Goal: Transaction & Acquisition: Purchase product/service

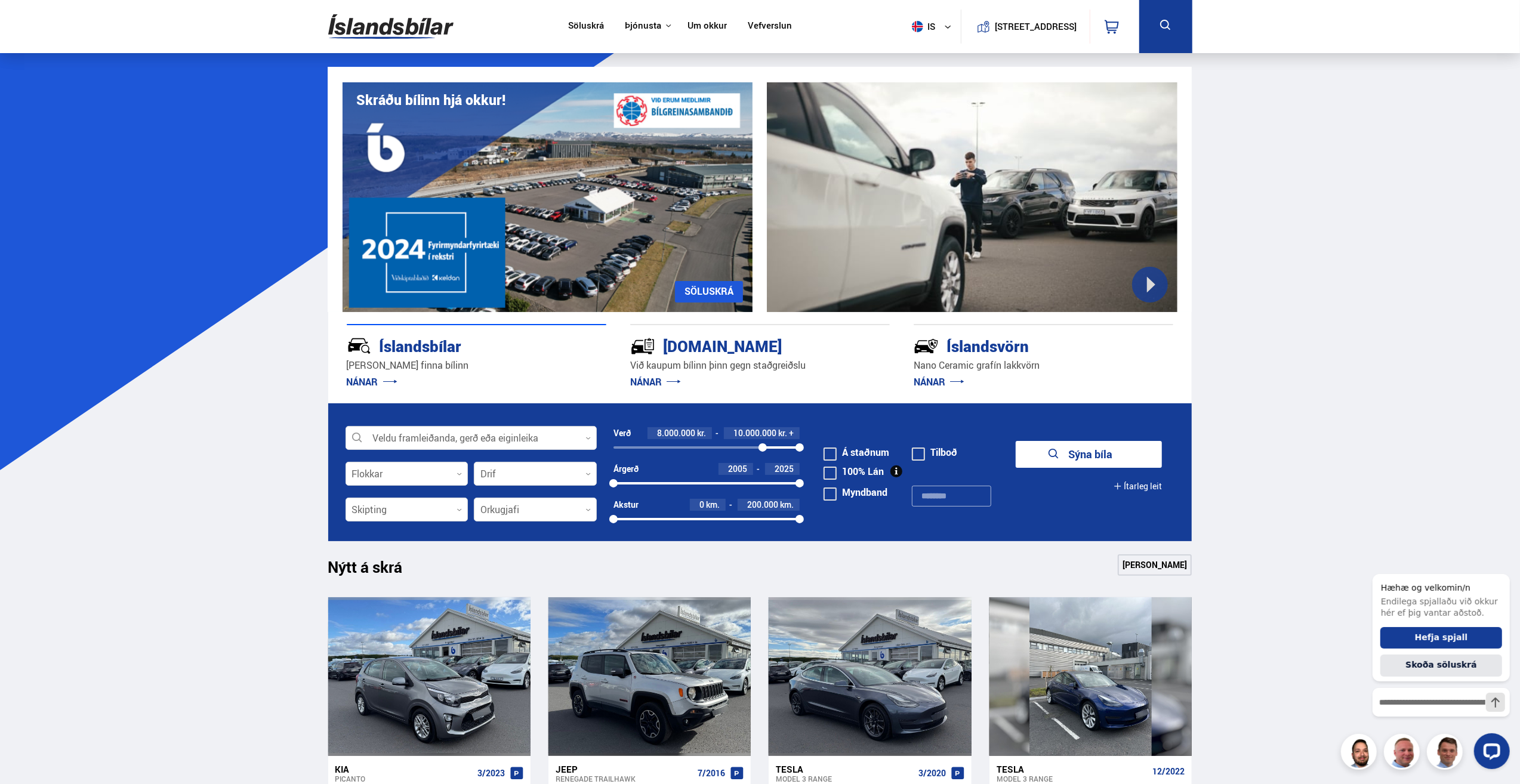
drag, startPoint x: 614, startPoint y: 445, endPoint x: 763, endPoint y: 443, distance: 149.0
click at [763, 443] on div at bounding box center [763, 448] width 8 height 8
click at [1093, 452] on button "Sýna 26 bíla" at bounding box center [1089, 454] width 146 height 27
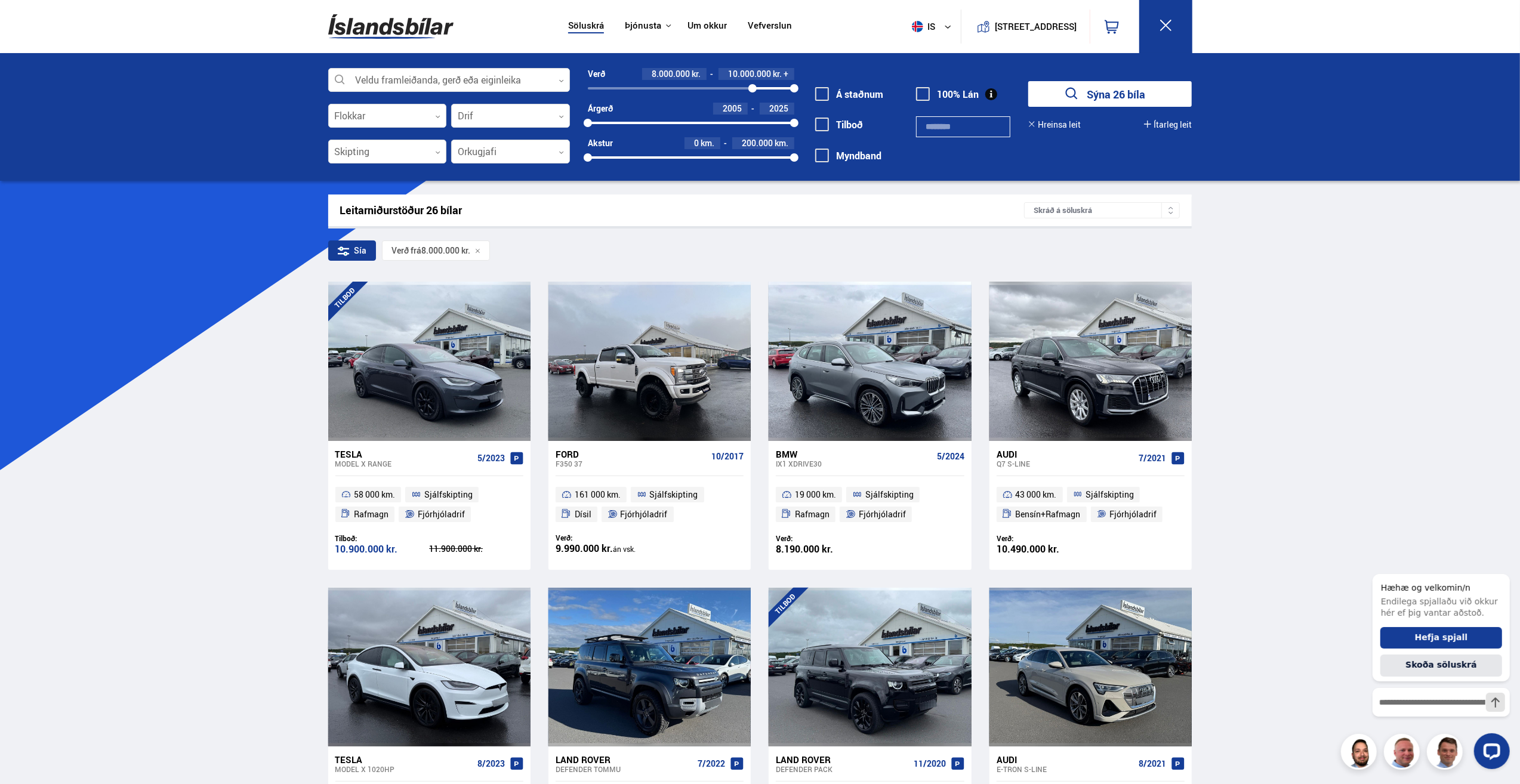
click at [1127, 210] on div "Skráð á söluskrá" at bounding box center [1102, 210] width 156 height 16
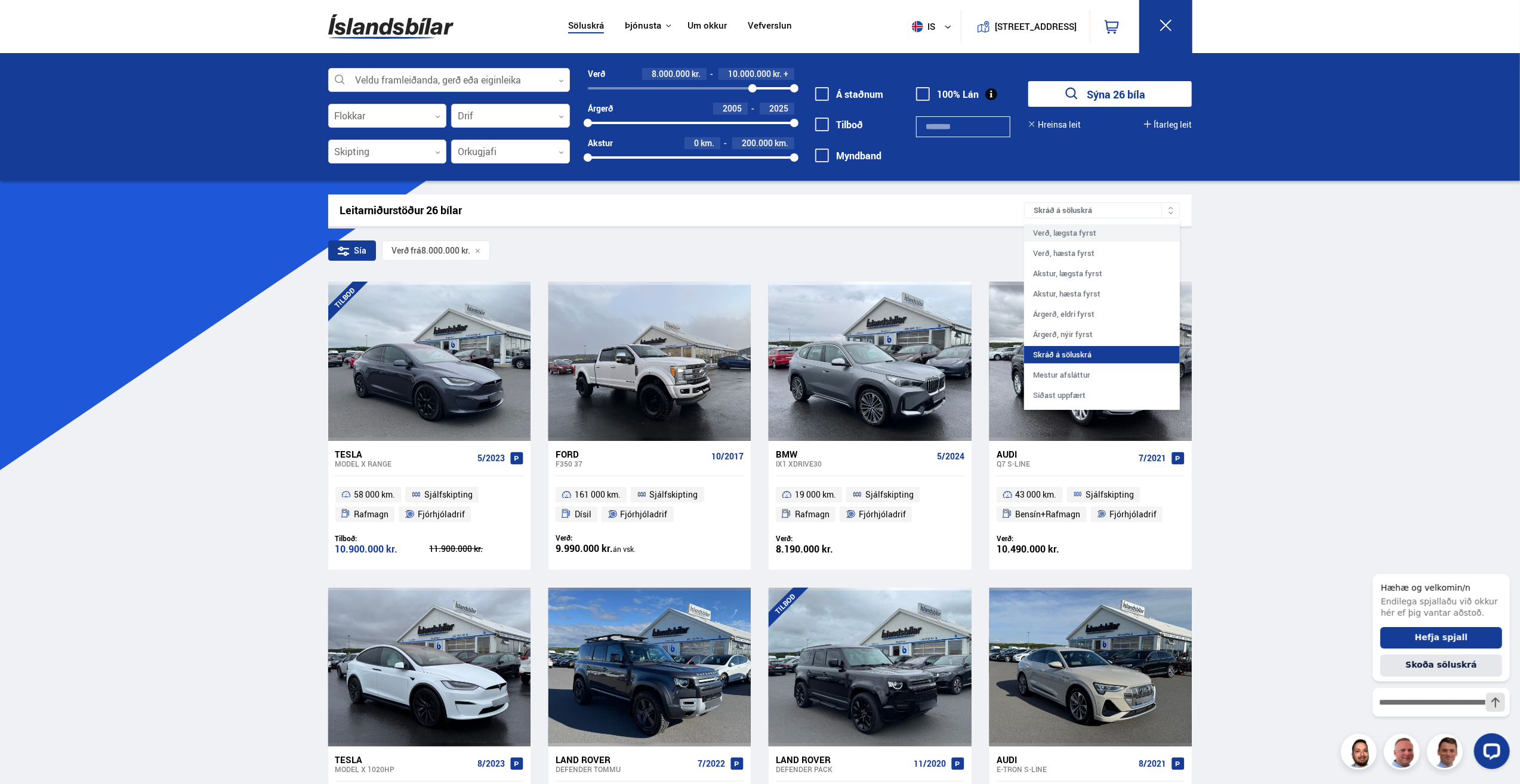
click at [1087, 237] on div "Verð, lægsta fyrst" at bounding box center [1102, 233] width 156 height 17
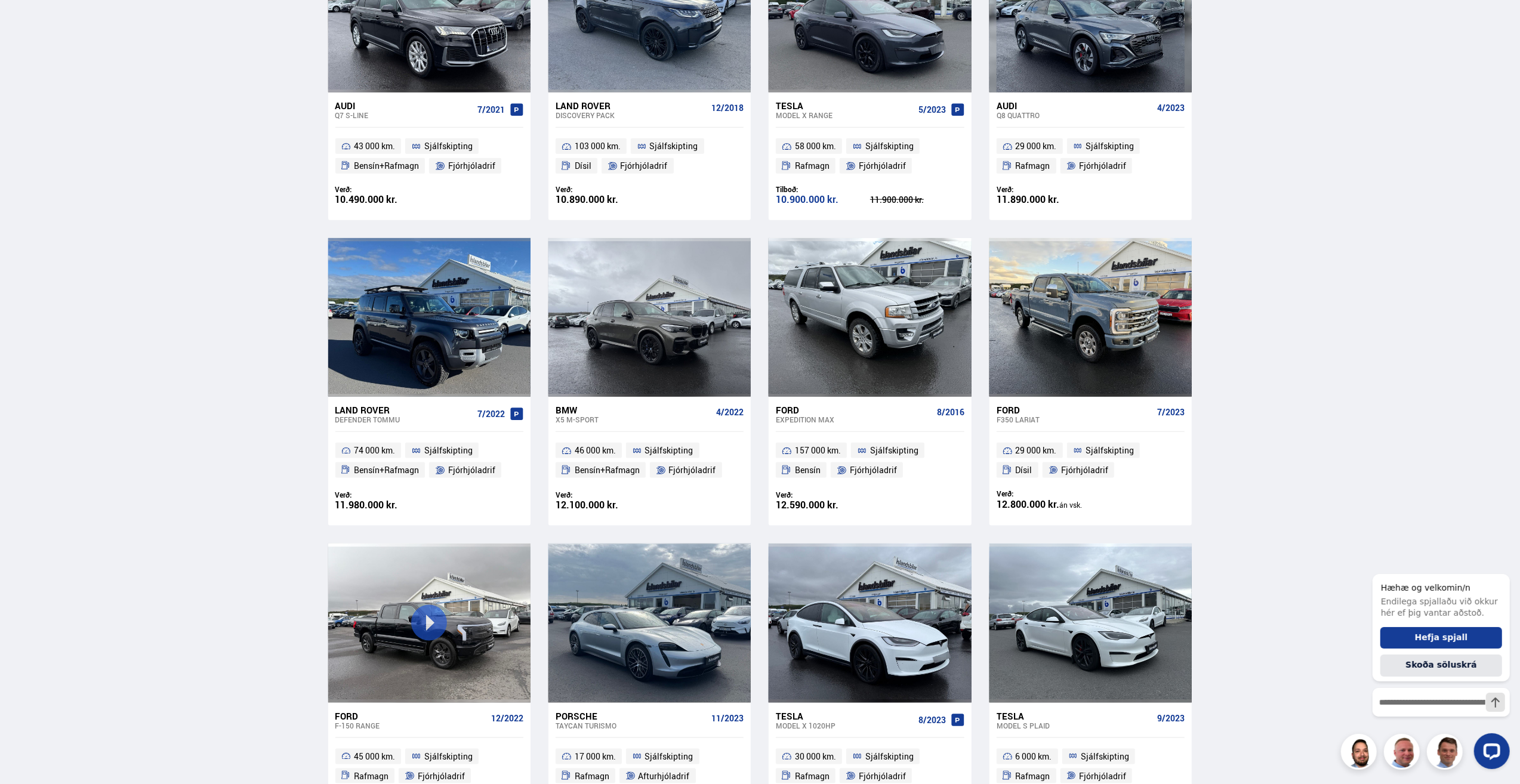
scroll to position [1431, 0]
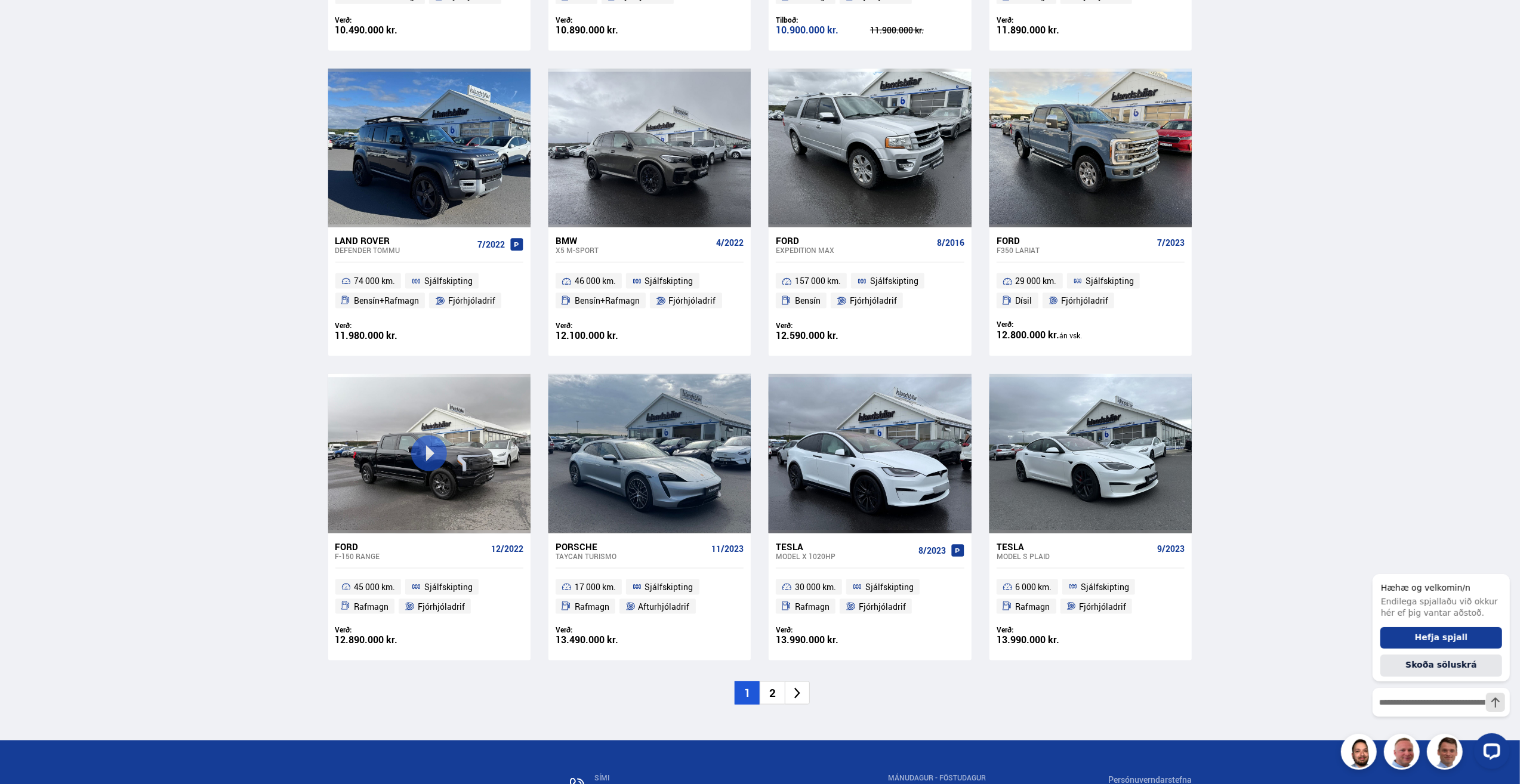
click at [775, 690] on li "2" at bounding box center [772, 693] width 25 height 23
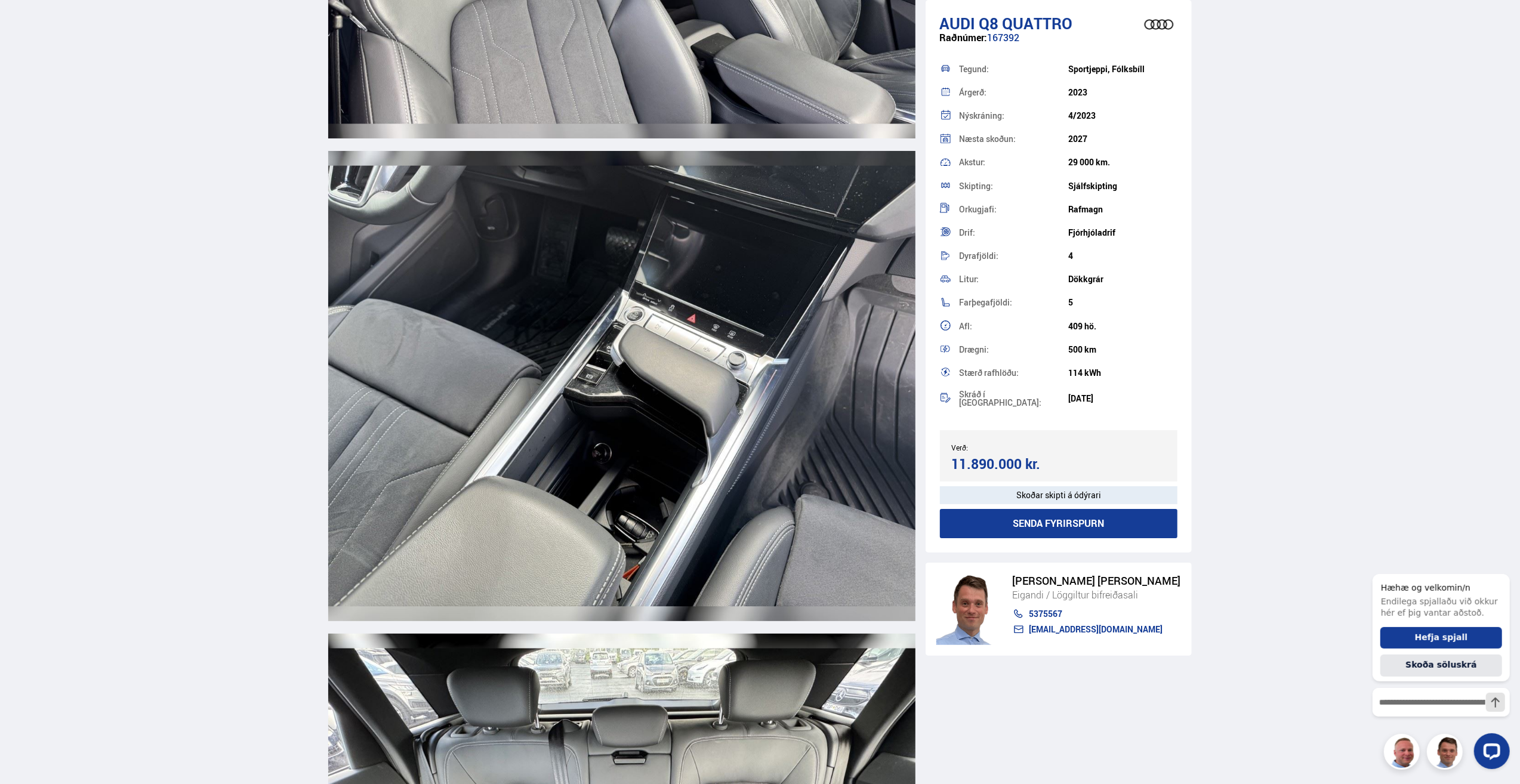
scroll to position [9066, 0]
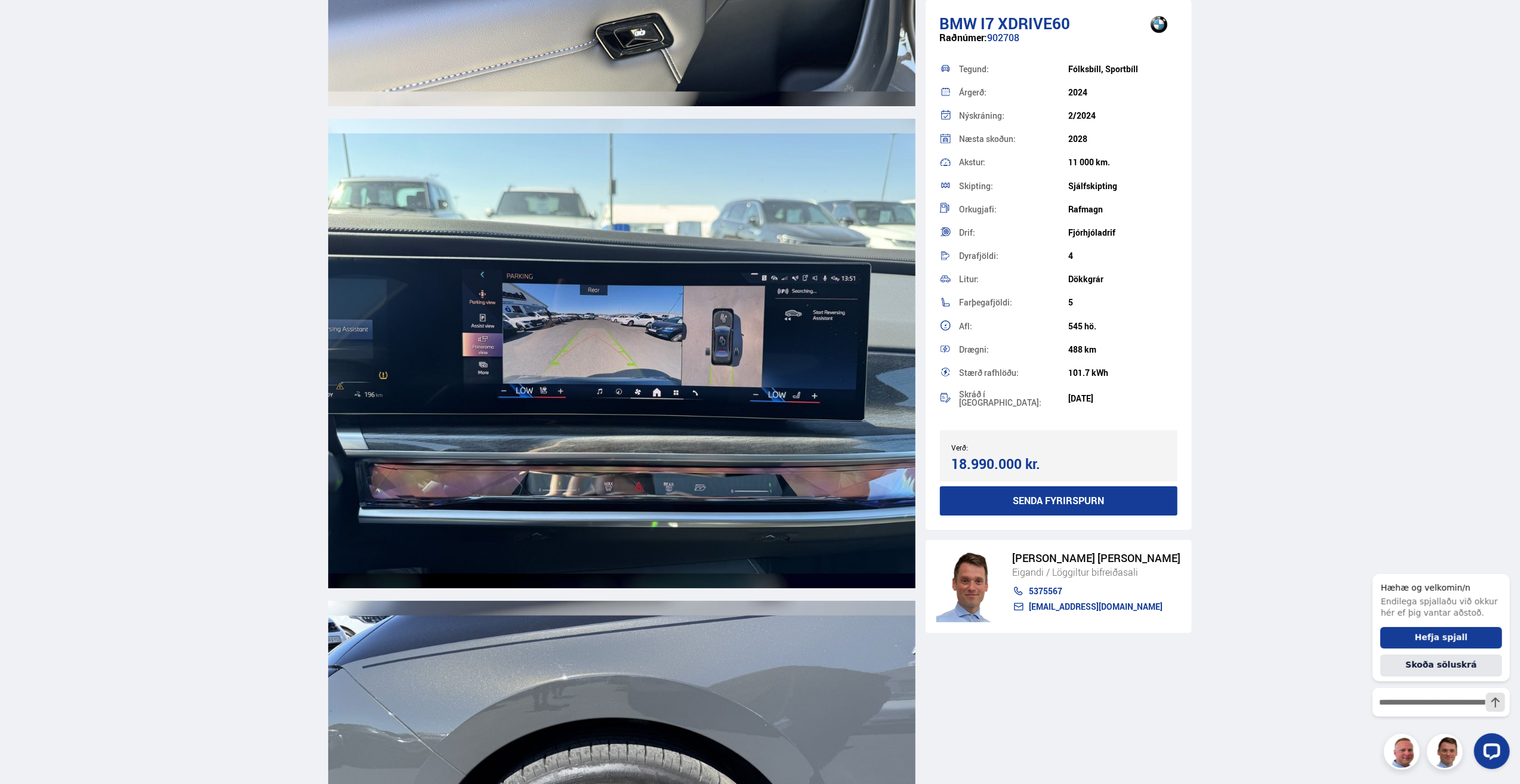
scroll to position [13277, 0]
